Goal: Task Accomplishment & Management: Manage account settings

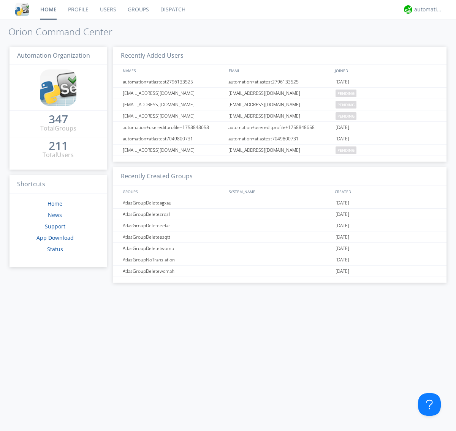
click at [137, 9] on link "Groups" at bounding box center [138, 9] width 33 height 19
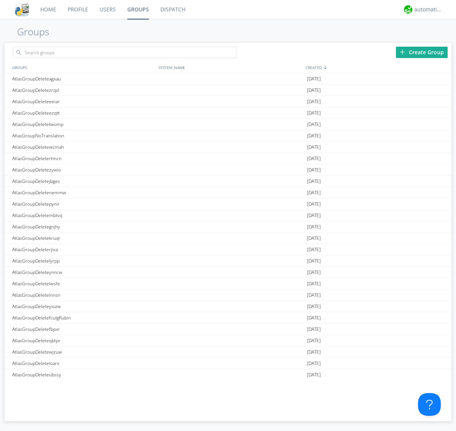
click at [422, 52] on div "Create Group" at bounding box center [422, 52] width 52 height 11
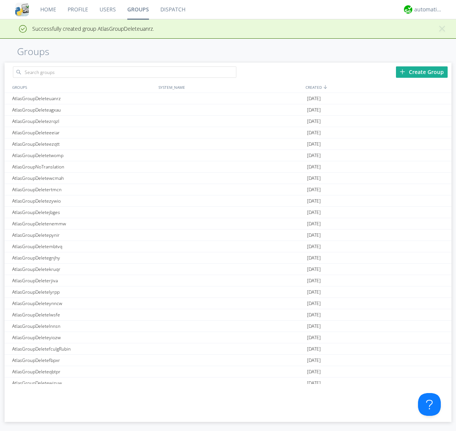
click at [137, 9] on link "Groups" at bounding box center [138, 9] width 33 height 19
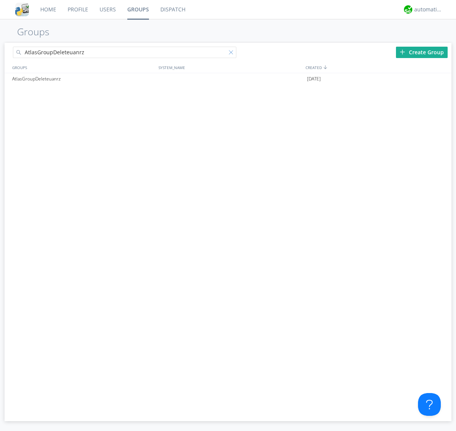
type input "AtlasGroupDeleteuanrz"
click at [232, 54] on div at bounding box center [233, 54] width 8 height 8
type input "AtlasGroupDeleteuanrz"
click at [83, 79] on div "AtlasGroupDeleteuanrz" at bounding box center [83, 78] width 146 height 11
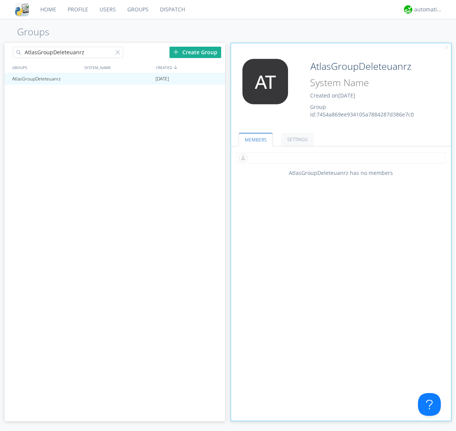
click at [341, 158] on input "text" at bounding box center [340, 157] width 209 height 11
type input "automation+atlas0002"
click at [426, 9] on div "automation+atlas" at bounding box center [428, 10] width 28 height 8
